Goal: Task Accomplishment & Management: Use online tool/utility

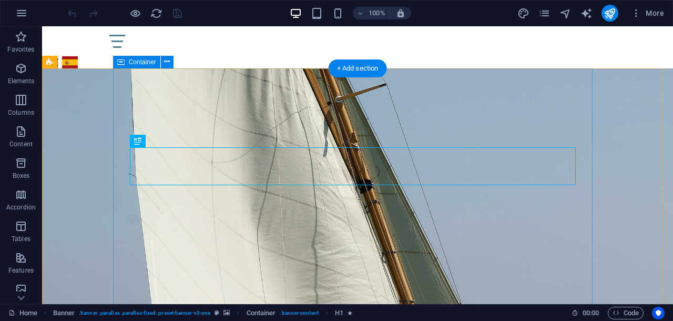
click at [119, 111] on div "Alcabri Lifestyle Circle Brand Architect & Strategic Consulting - Luxury Lifest…" at bounding box center [358, 125] width 480 height 114
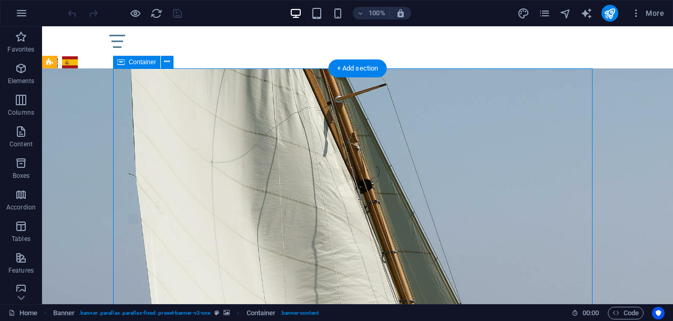
click at [119, 111] on div "Alcabri Lifestyle Circle Brand Architect & Strategic Consulting - Luxury Lifest…" at bounding box center [358, 125] width 480 height 114
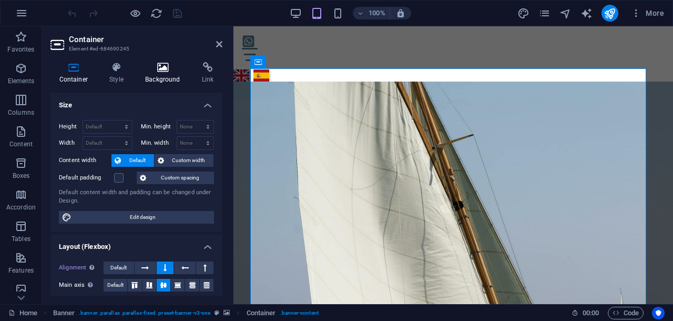
click at [156, 73] on h4 "Background" at bounding box center [165, 73] width 57 height 22
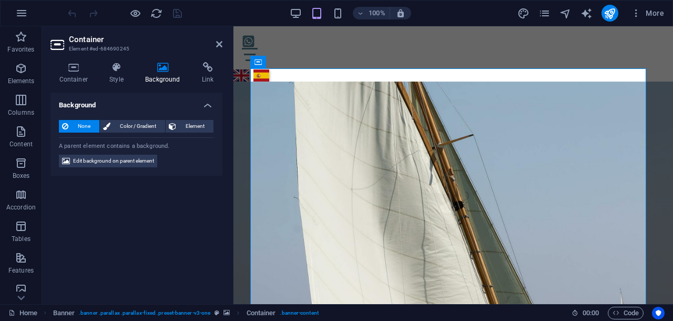
click at [241, 108] on figure at bounding box center [454, 221] width 440 height 278
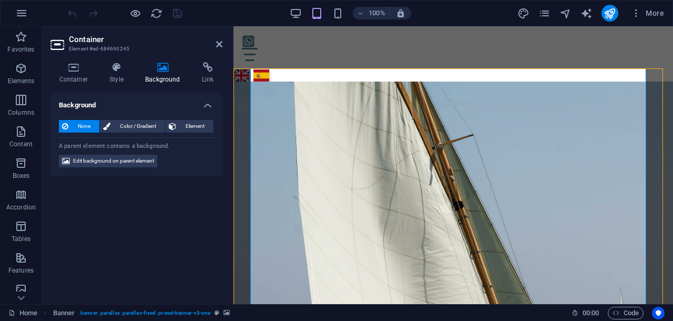
click at [241, 108] on figure at bounding box center [454, 221] width 440 height 278
select select "vh"
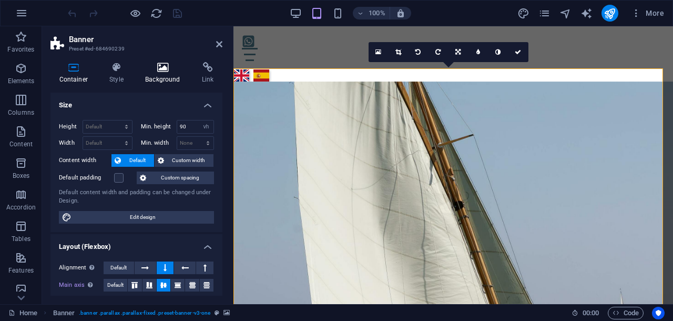
click at [161, 68] on icon at bounding box center [163, 67] width 53 height 11
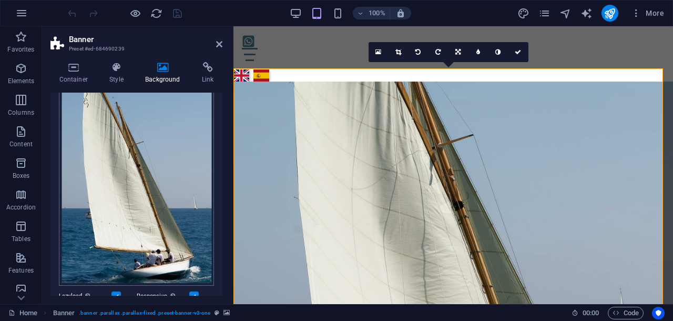
scroll to position [64, 0]
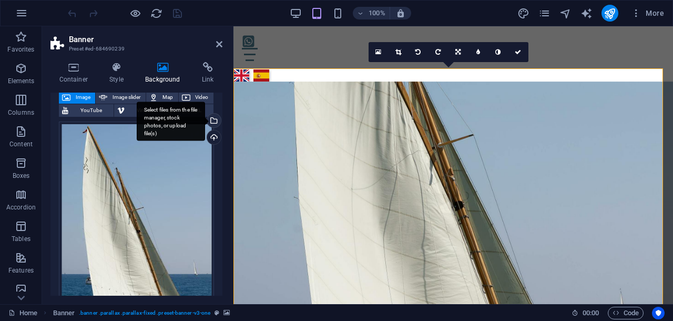
click at [212, 119] on div "Select files from the file manager, stock photos, or upload file(s)" at bounding box center [213, 122] width 16 height 16
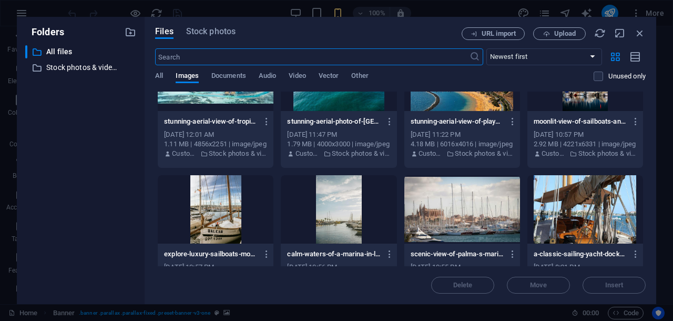
scroll to position [855, 0]
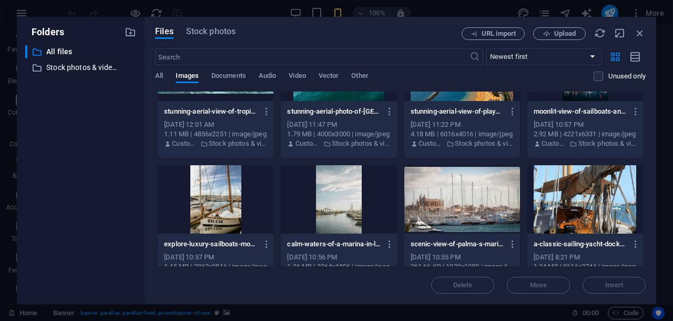
click at [538, 199] on div at bounding box center [586, 199] width 116 height 68
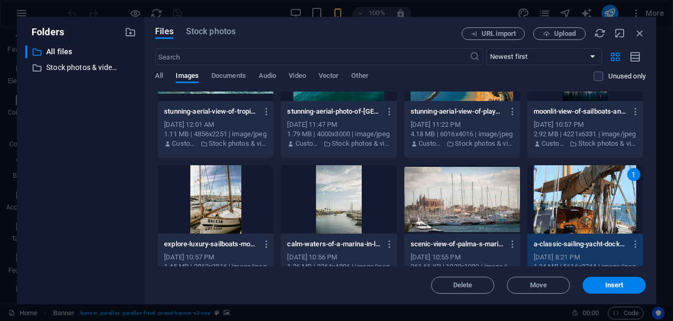
scroll to position [921, 0]
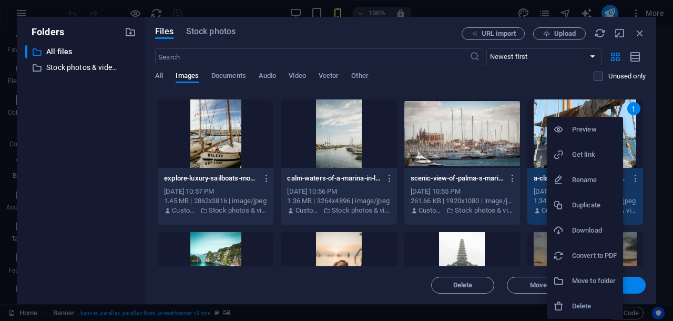
click at [538, 226] on h6 "Download" at bounding box center [594, 230] width 45 height 13
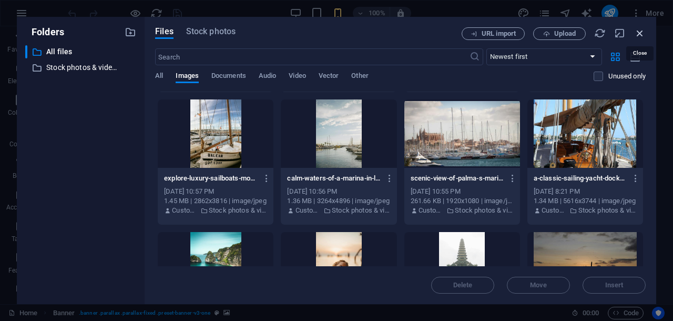
click at [538, 32] on icon "button" at bounding box center [641, 33] width 12 height 12
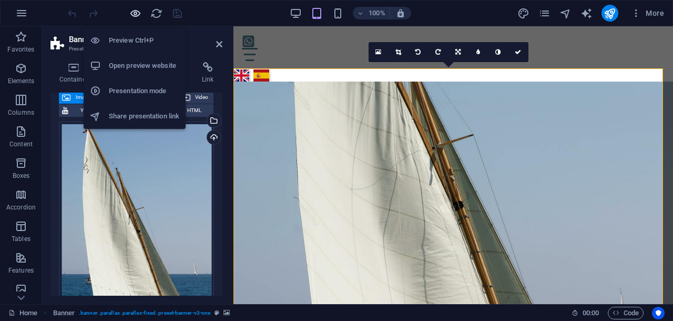
click at [134, 10] on icon "button" at bounding box center [135, 13] width 12 height 12
